Goal: Obtain resource: Obtain resource

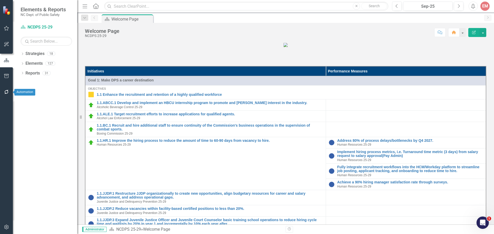
click at [7, 91] on icon "button" at bounding box center [6, 92] width 5 height 4
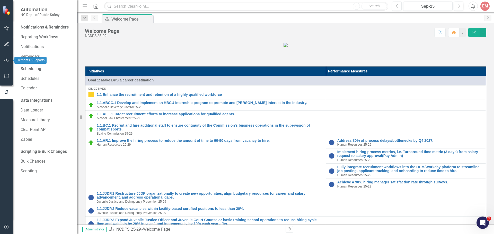
click at [5, 58] on button "button" at bounding box center [7, 60] width 12 height 11
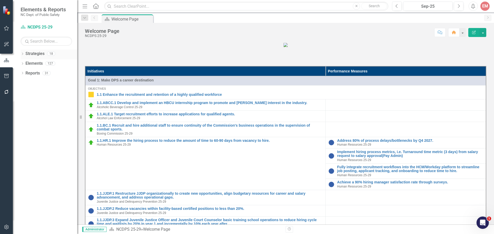
click at [22, 52] on div "Dropdown" at bounding box center [23, 54] width 4 height 4
click at [25, 63] on icon "Dropdown" at bounding box center [25, 63] width 4 height 3
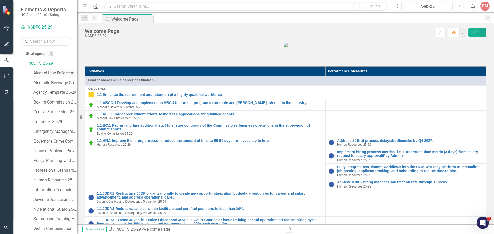
click at [36, 73] on link "Alcohol Law Enforcement 25-29" at bounding box center [55, 74] width 44 height 6
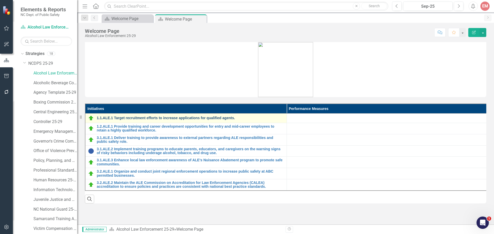
click at [161, 119] on link "1.1.ALE.1 Target recruitment efforts to increase applications for qualified age…" at bounding box center [190, 118] width 187 height 4
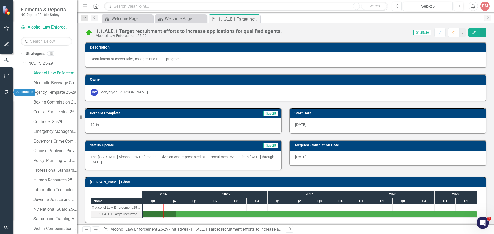
click at [3, 94] on button "button" at bounding box center [7, 92] width 12 height 11
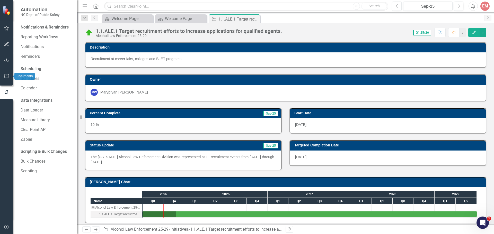
click at [2, 79] on button "button" at bounding box center [7, 76] width 12 height 11
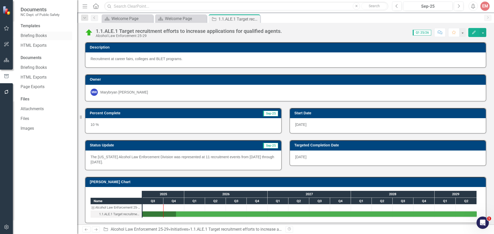
click at [29, 34] on link "Briefing Books" at bounding box center [46, 36] width 51 height 6
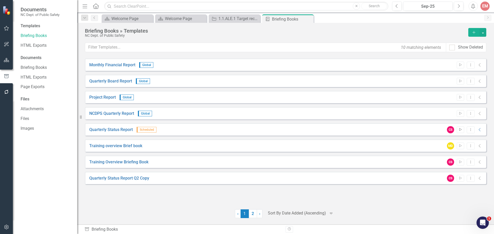
click at [463, 127] on button "Start" at bounding box center [460, 130] width 7 height 7
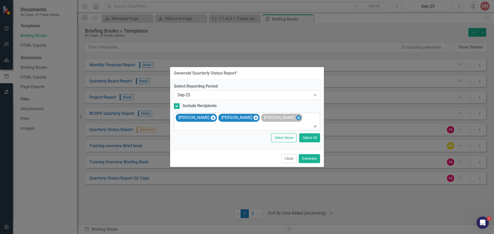
click at [296, 117] on icon "Remove Dawson Spencer" at bounding box center [298, 118] width 5 height 6
click at [211, 116] on icon "Remove Cara Bridges" at bounding box center [213, 118] width 5 height 6
click at [312, 159] on button "Generate" at bounding box center [309, 158] width 21 height 9
